Goal: Find specific page/section: Find specific page/section

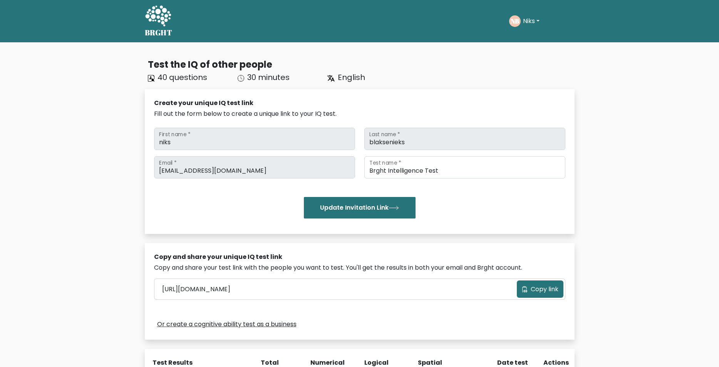
scroll to position [44, 0]
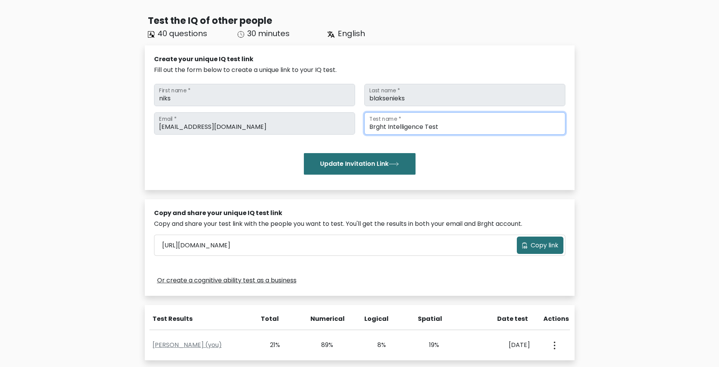
click at [415, 129] on input "Brght Intelligence Test" at bounding box center [464, 123] width 201 height 22
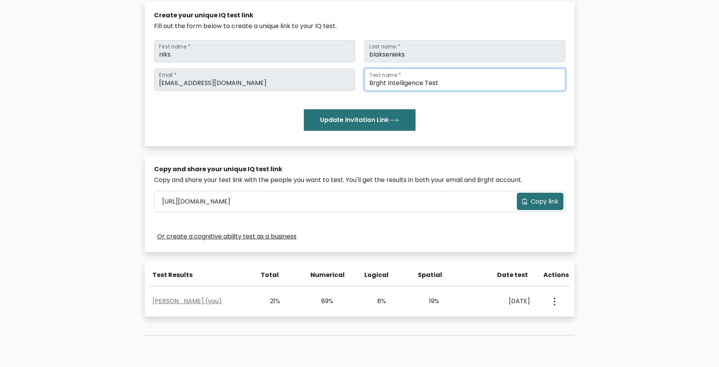
scroll to position [159, 0]
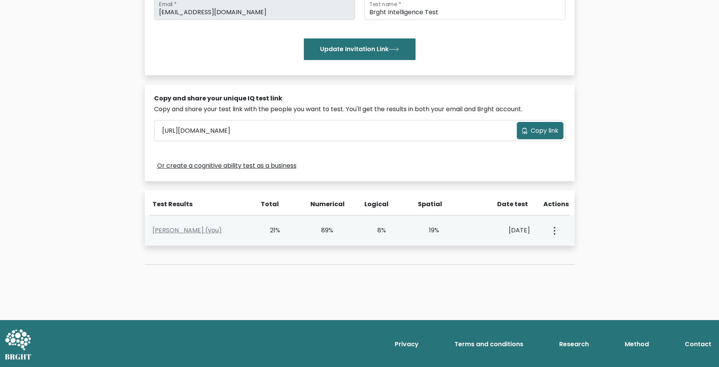
click at [551, 234] on button "button" at bounding box center [553, 231] width 6 height 24
click at [554, 232] on icon "button" at bounding box center [555, 231] width 2 height 8
click at [203, 231] on link "Niks Blaksenieks (you)" at bounding box center [186, 230] width 69 height 9
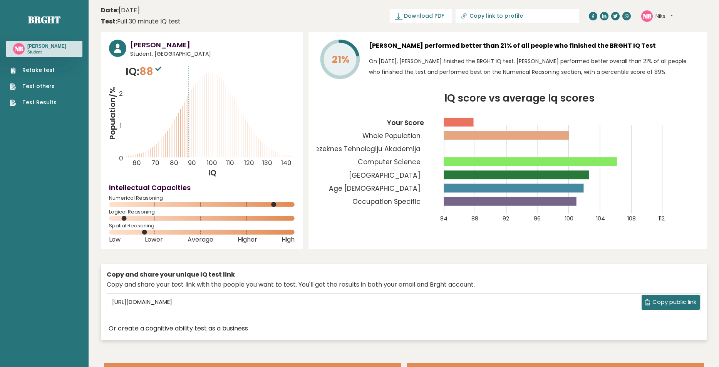
click at [159, 70] on icon at bounding box center [158, 69] width 6 height 5
drag, startPoint x: 159, startPoint y: 70, endPoint x: 168, endPoint y: 77, distance: 11.2
click at [168, 77] on div "IQ: 88 Population/% IQ 0 1 2 60 70 80 90 100 110 120 130 140" at bounding box center [202, 121] width 186 height 115
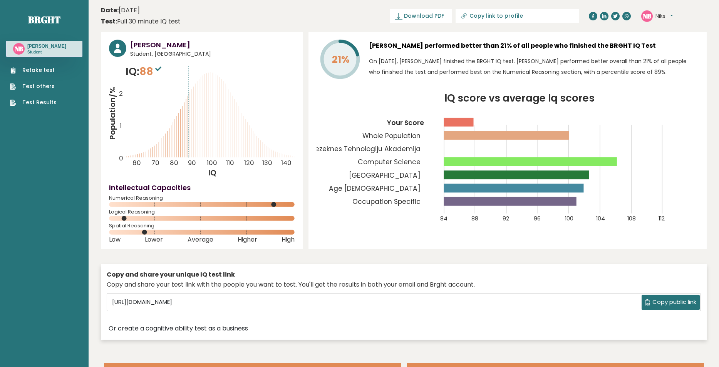
click at [158, 66] on sup at bounding box center [158, 68] width 10 height 11
